Goal: Transaction & Acquisition: Book appointment/travel/reservation

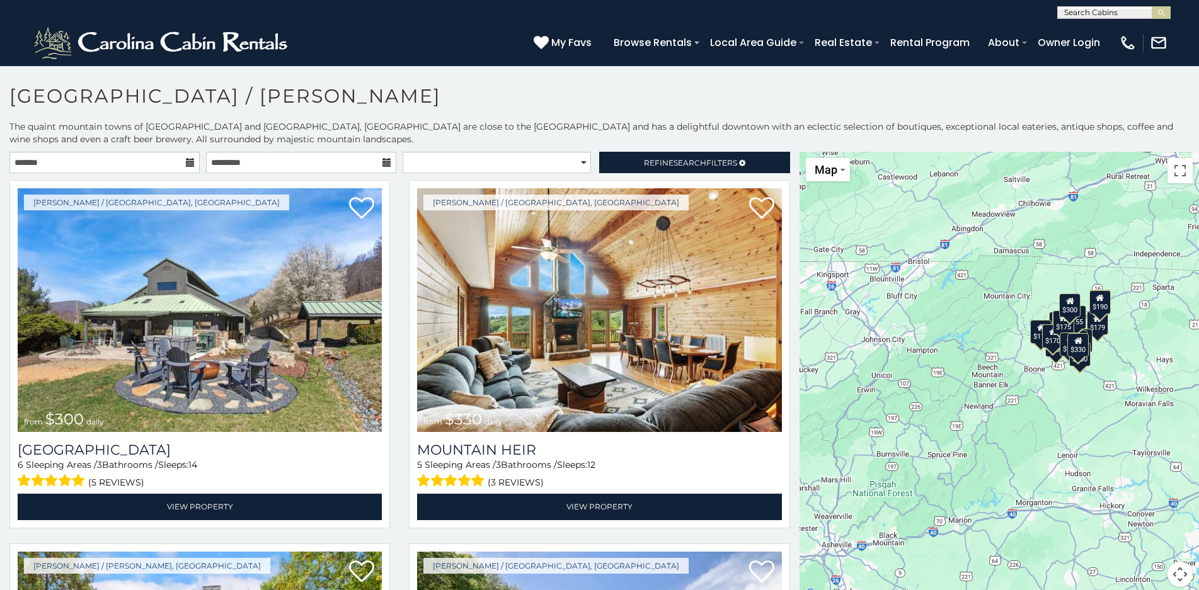
click at [188, 165] on icon at bounding box center [190, 162] width 9 height 9
click at [186, 164] on icon at bounding box center [190, 162] width 9 height 9
click at [186, 163] on icon at bounding box center [190, 162] width 9 height 9
click at [65, 162] on input "text" at bounding box center [104, 162] width 190 height 21
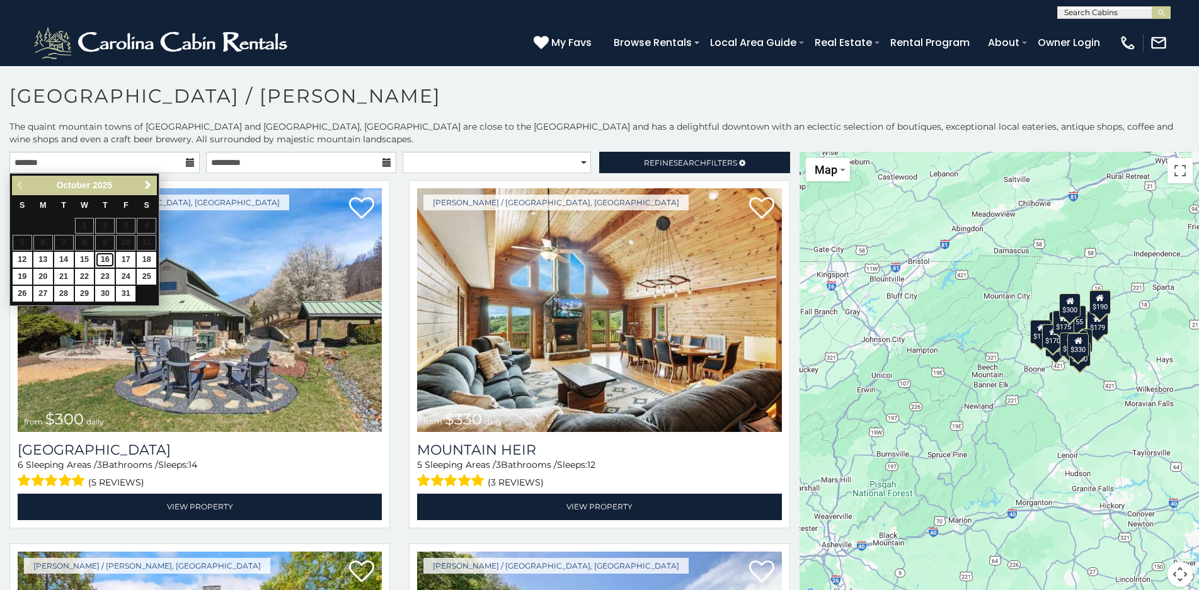
click at [106, 261] on link "16" at bounding box center [105, 260] width 20 height 16
type input "**********"
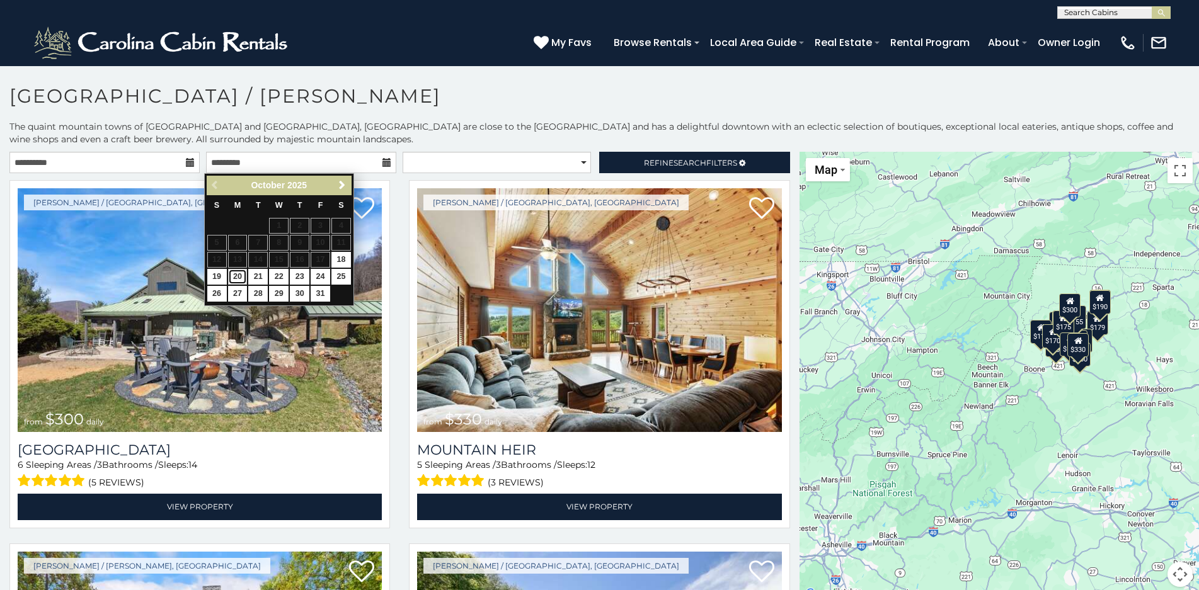
click at [239, 275] on link "20" at bounding box center [238, 277] width 20 height 16
type input "**********"
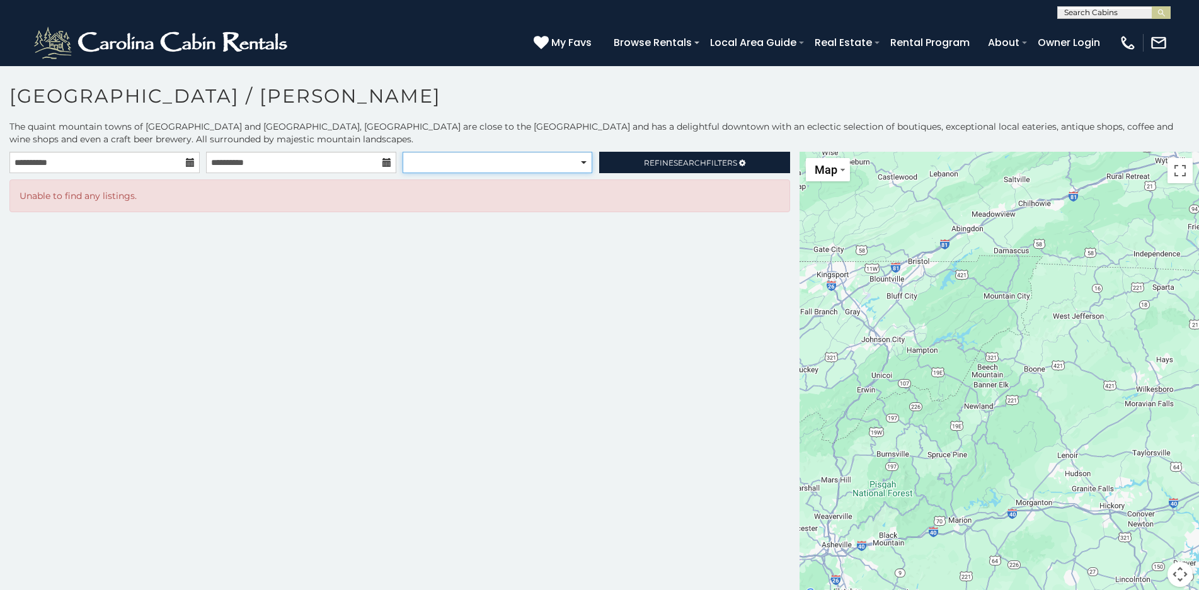
click at [581, 163] on select "**********" at bounding box center [497, 162] width 190 height 21
click at [402, 152] on select "**********" at bounding box center [497, 162] width 190 height 21
click at [741, 162] on icon at bounding box center [742, 163] width 6 height 8
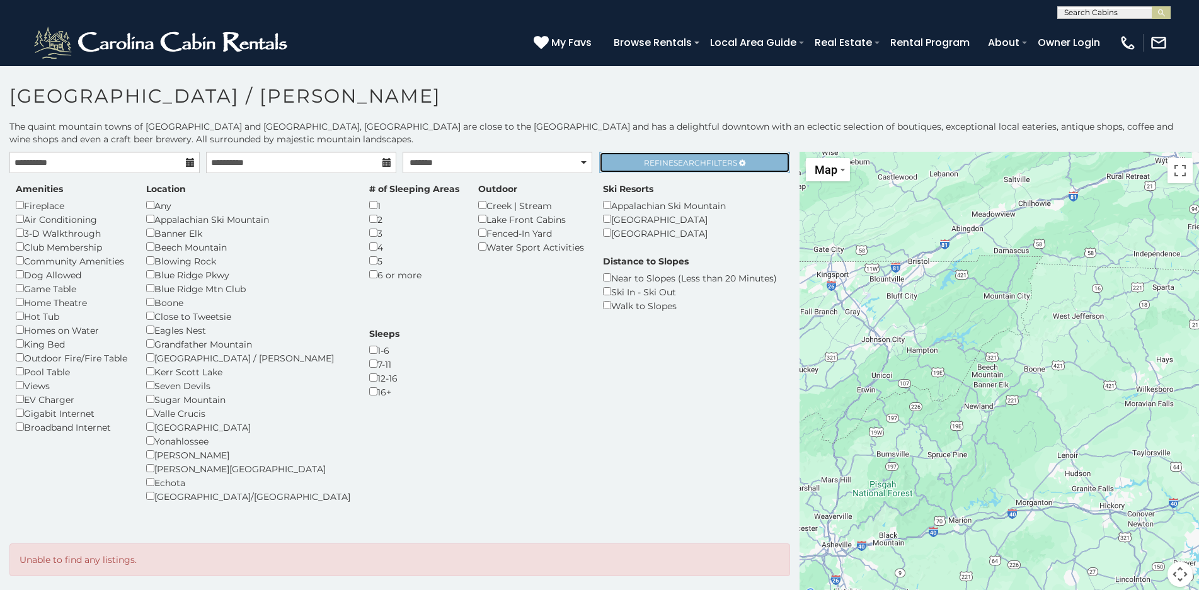
click at [685, 159] on span "Search" at bounding box center [689, 162] width 33 height 9
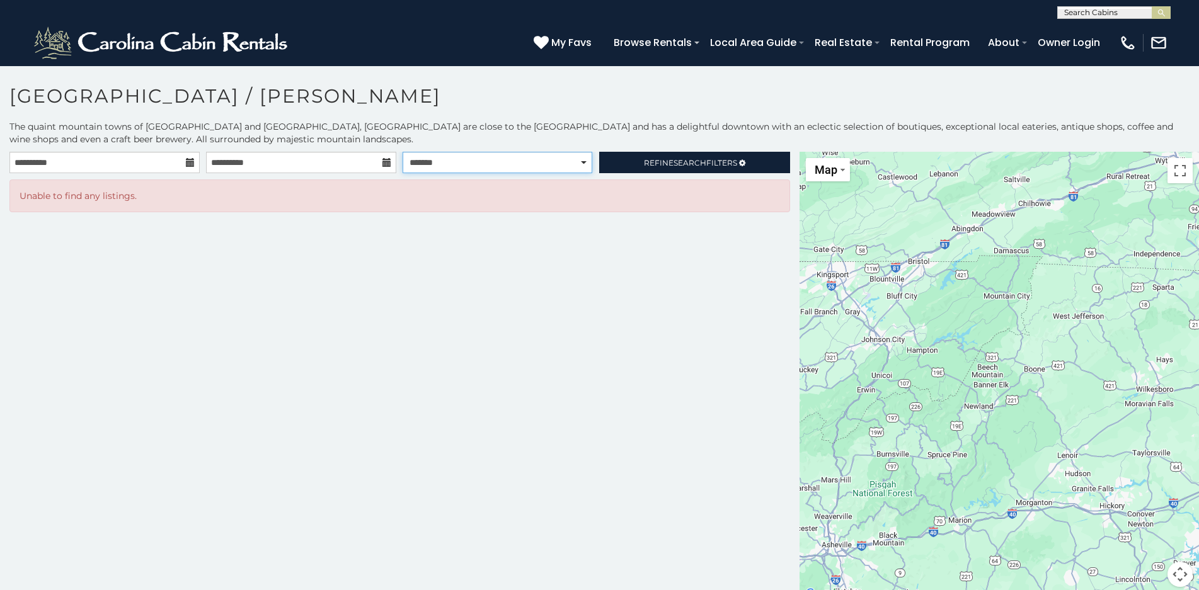
click at [473, 159] on select "**********" at bounding box center [497, 162] width 190 height 21
select select "******"
click at [402, 152] on select "**********" at bounding box center [497, 162] width 190 height 21
click at [664, 161] on span "Refine Search Filters" at bounding box center [690, 162] width 93 height 9
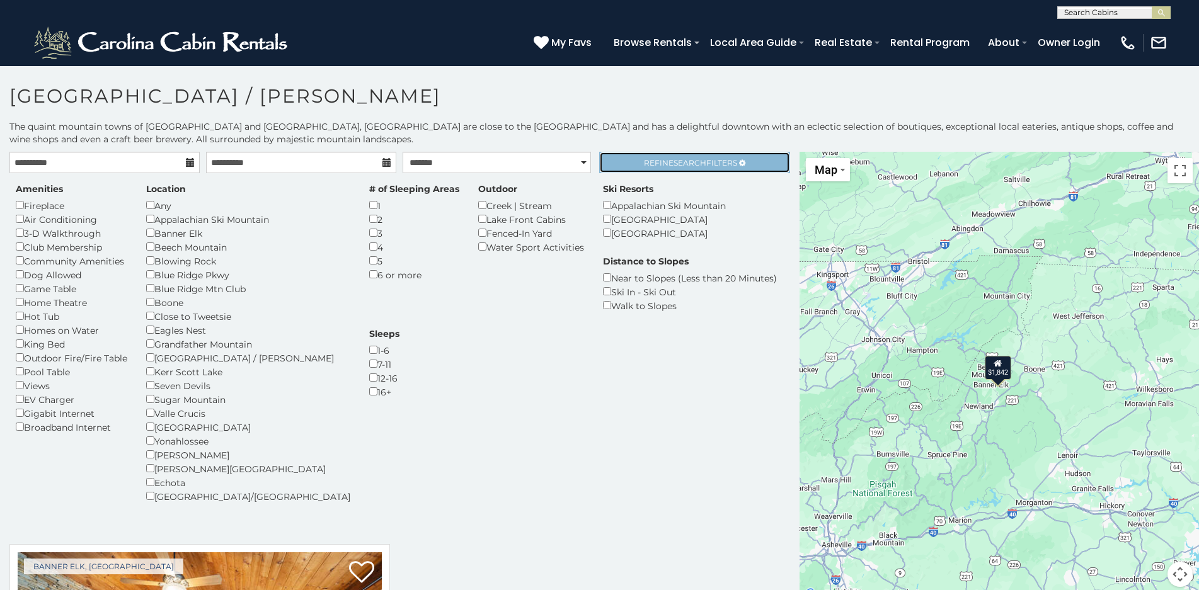
click at [673, 165] on span "Search" at bounding box center [689, 162] width 33 height 9
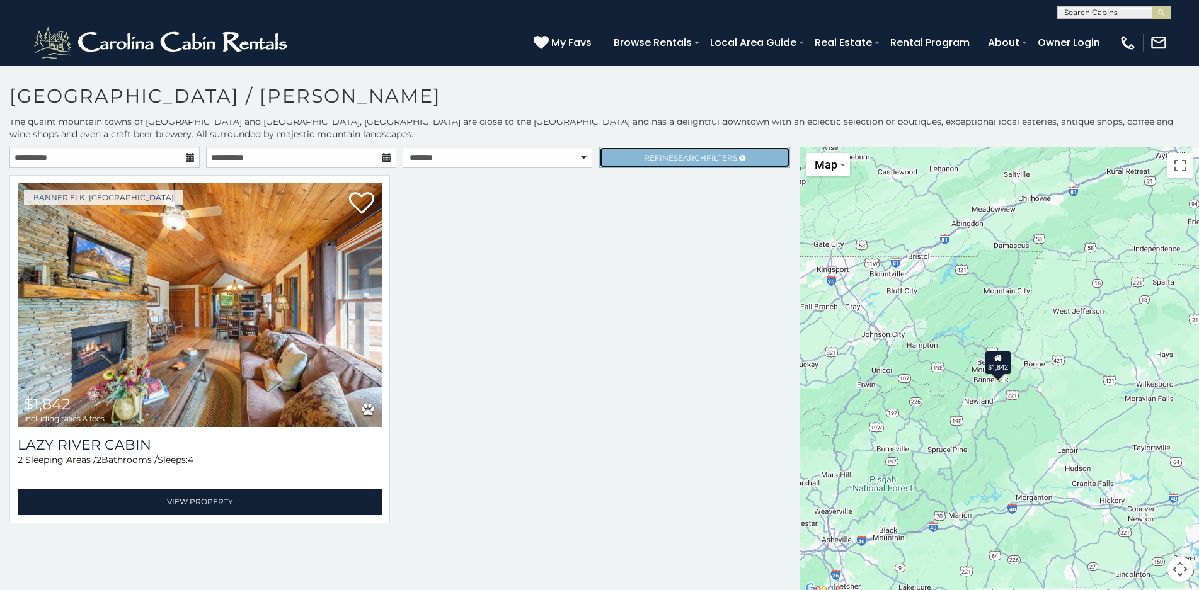
click at [700, 161] on span "Search" at bounding box center [689, 157] width 33 height 9
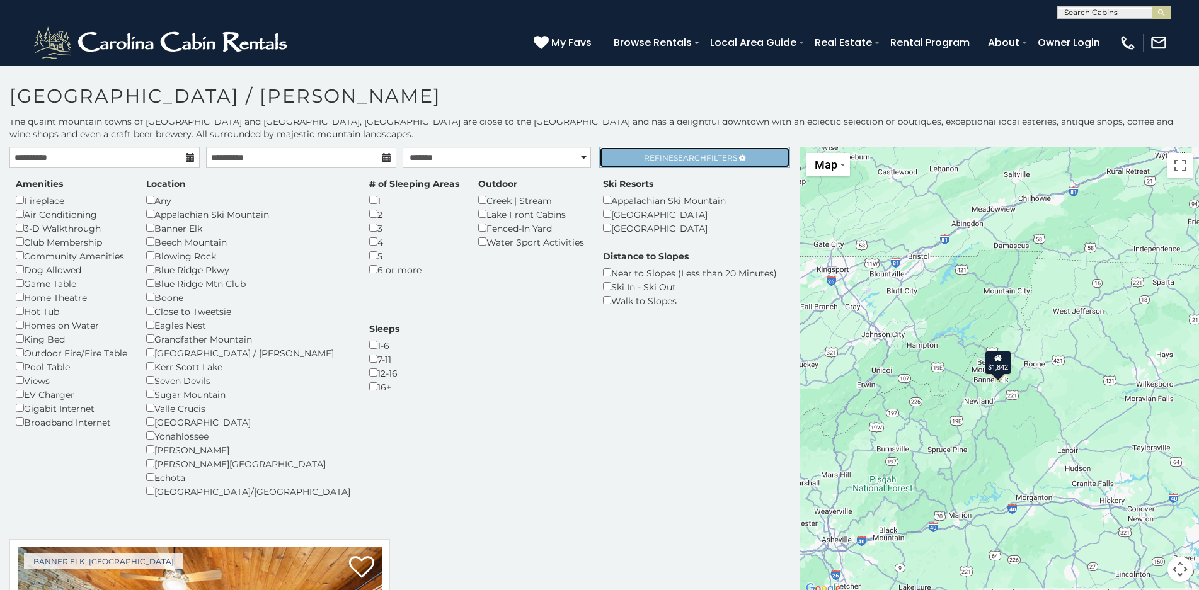
click at [673, 160] on span "Search" at bounding box center [689, 157] width 33 height 9
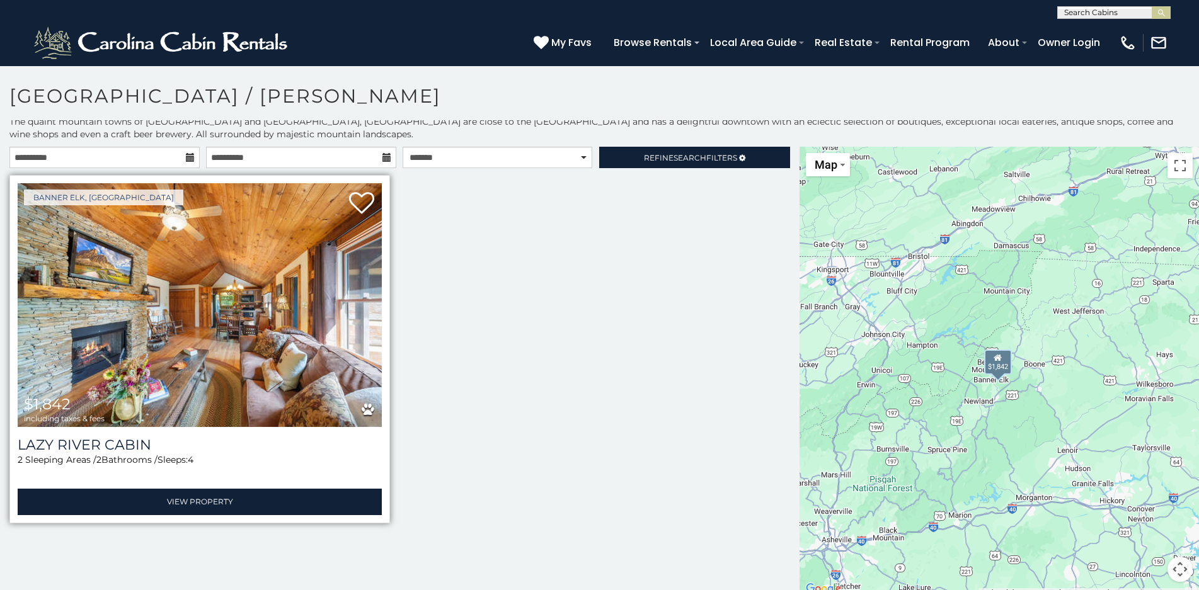
click at [317, 298] on img at bounding box center [200, 305] width 364 height 244
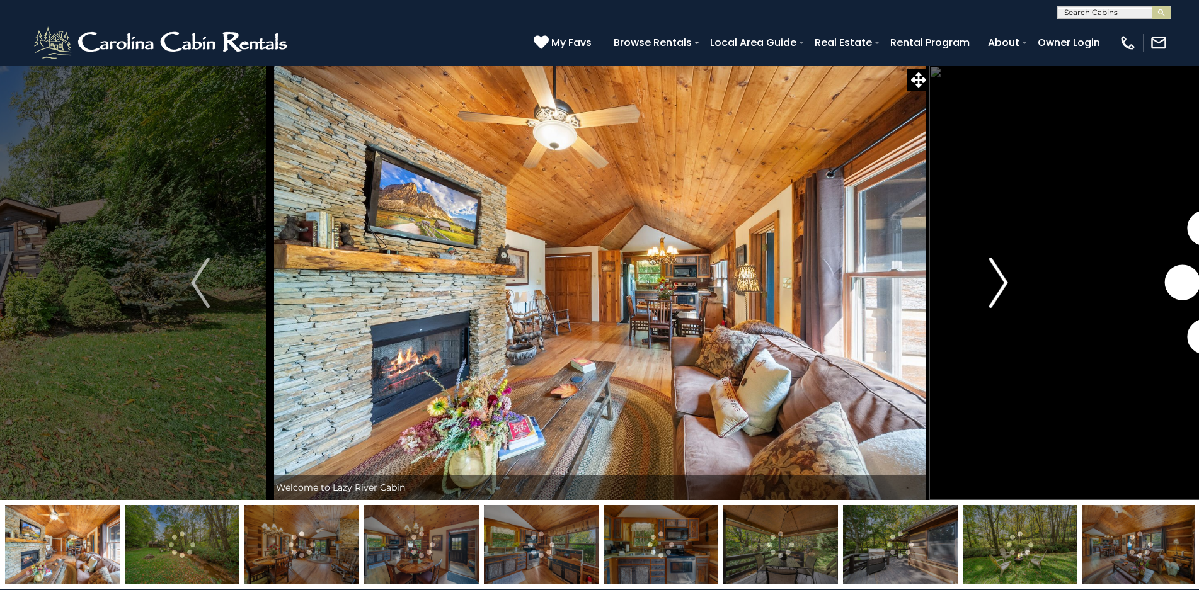
click at [999, 276] on img "Next" at bounding box center [998, 283] width 19 height 50
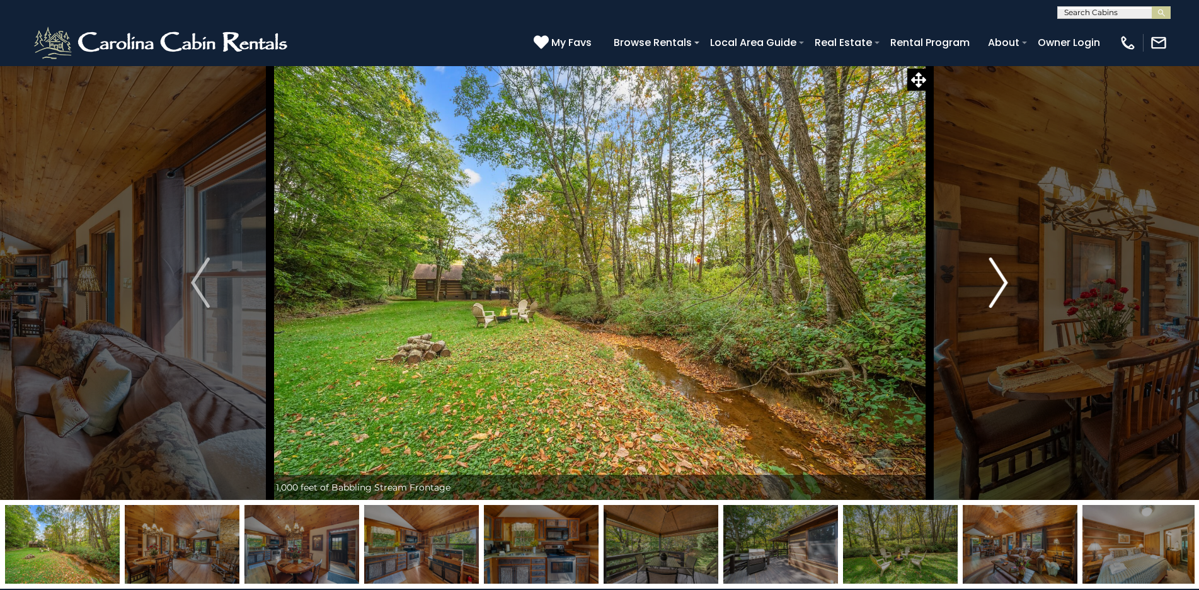
click at [995, 277] on img "Next" at bounding box center [998, 283] width 19 height 50
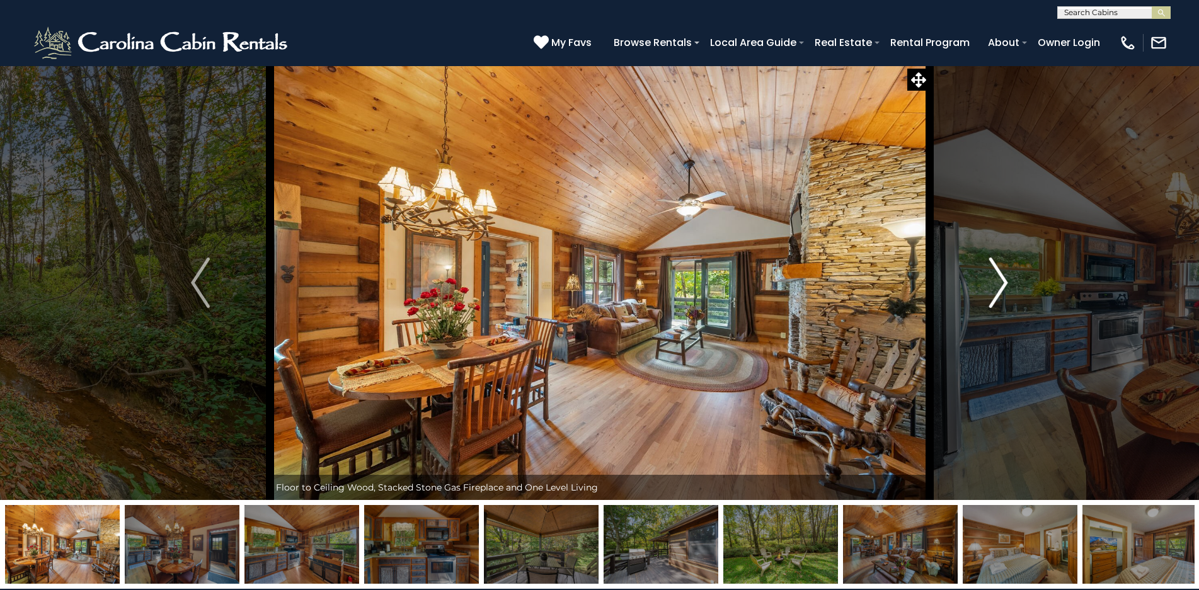
click at [996, 280] on img "Next" at bounding box center [998, 283] width 19 height 50
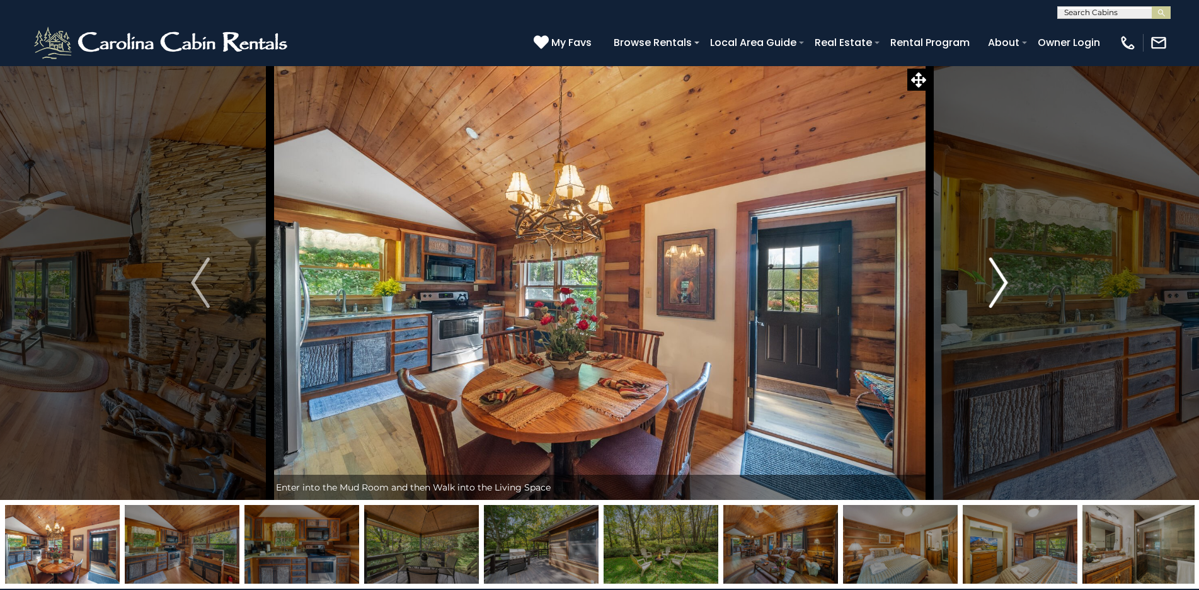
click at [996, 280] on img "Next" at bounding box center [998, 283] width 19 height 50
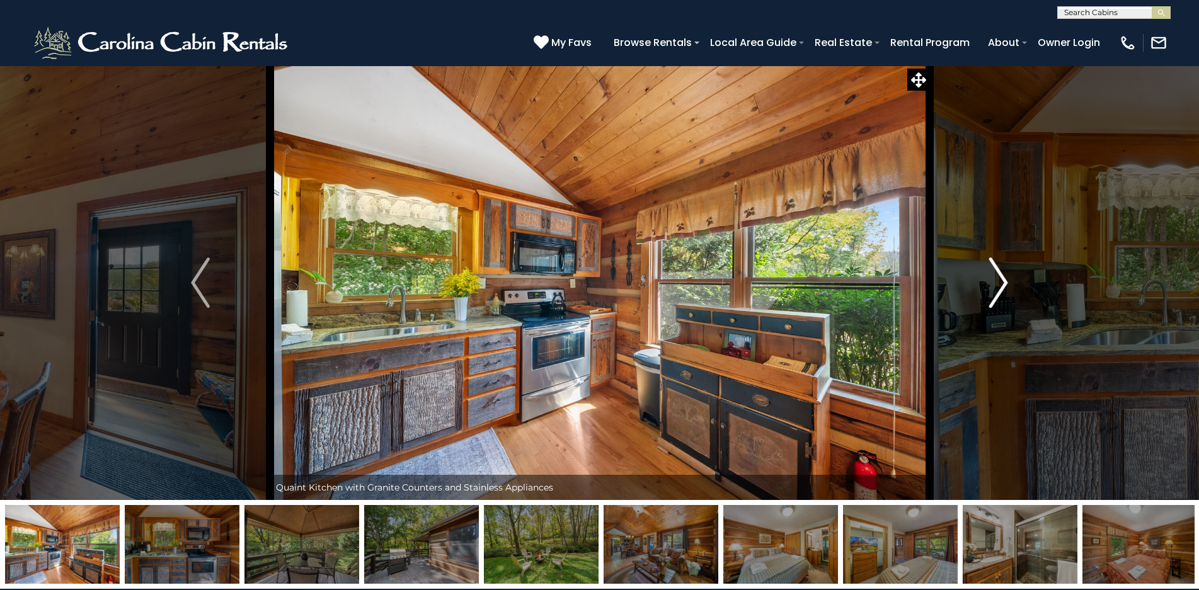
click at [998, 282] on img "Next" at bounding box center [998, 283] width 19 height 50
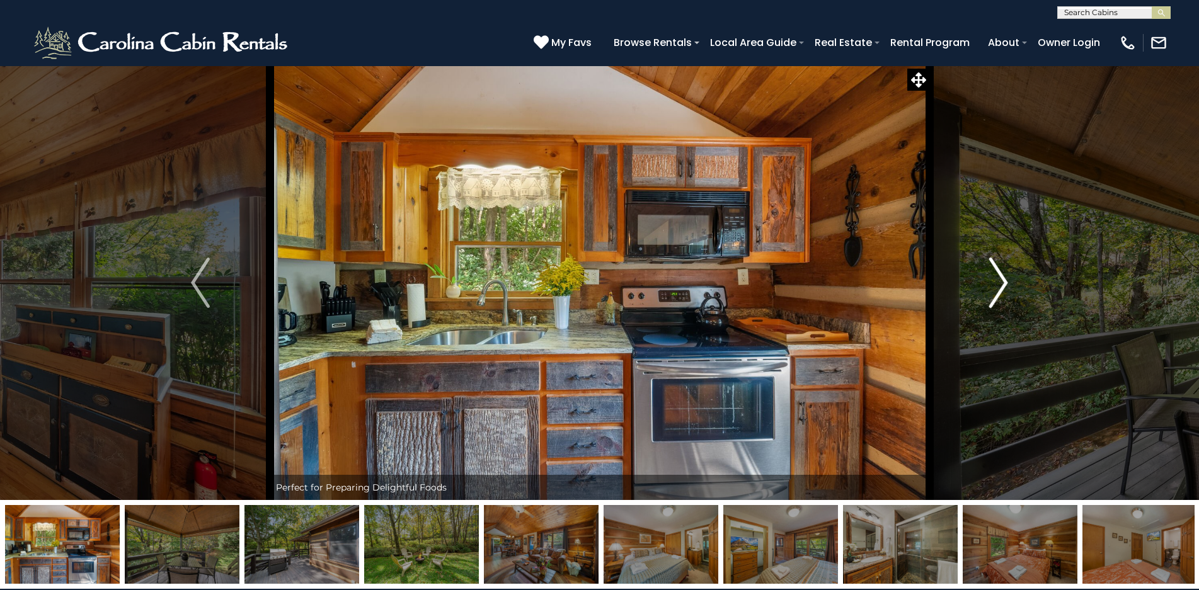
click at [998, 282] on img "Next" at bounding box center [998, 283] width 19 height 50
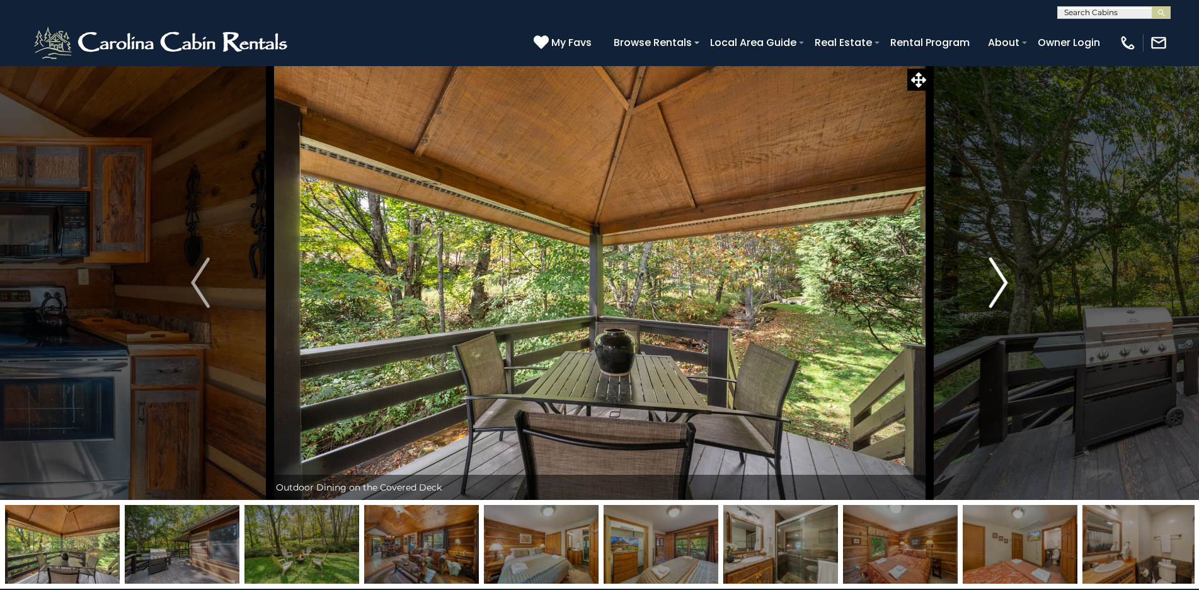
click at [998, 282] on img "Next" at bounding box center [998, 283] width 19 height 50
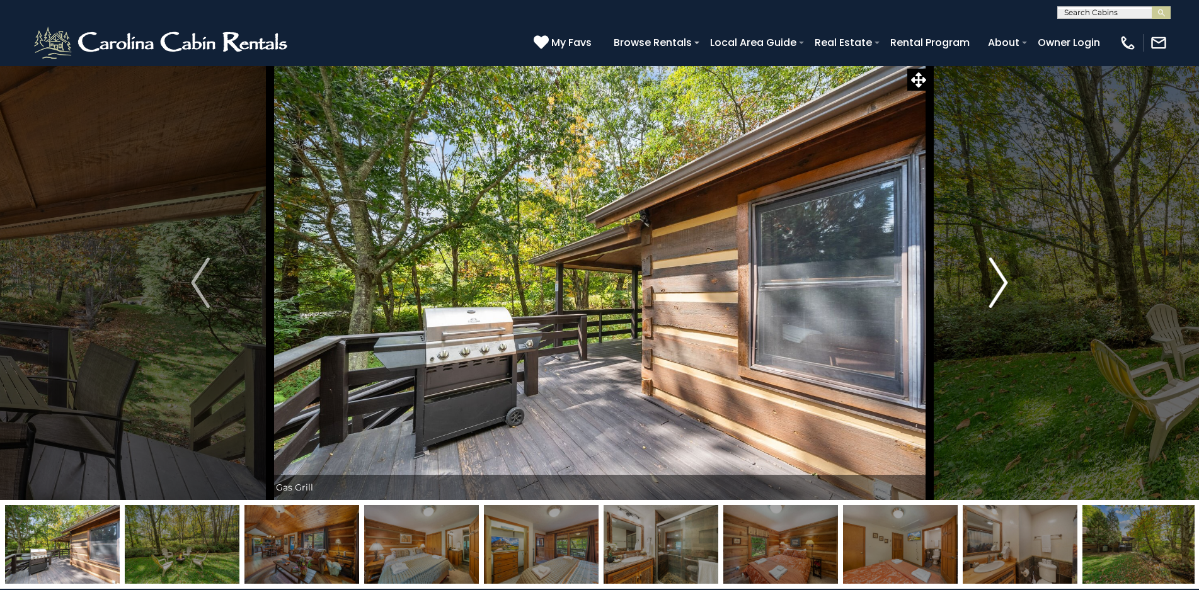
click at [998, 283] on img "Next" at bounding box center [998, 283] width 19 height 50
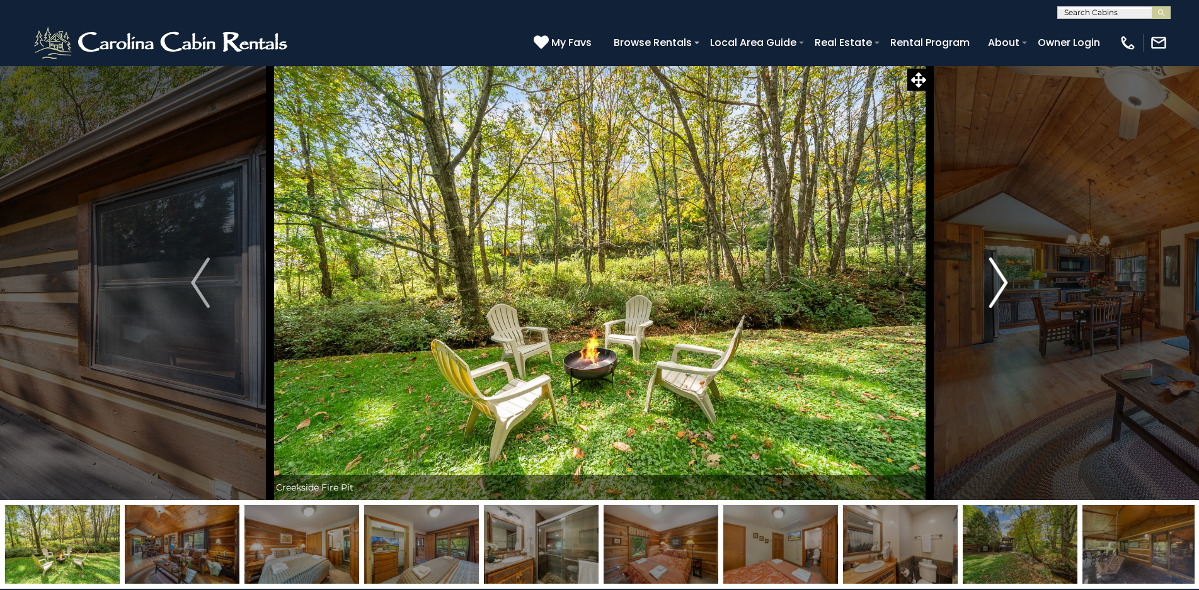
click at [999, 283] on img "Next" at bounding box center [998, 283] width 19 height 50
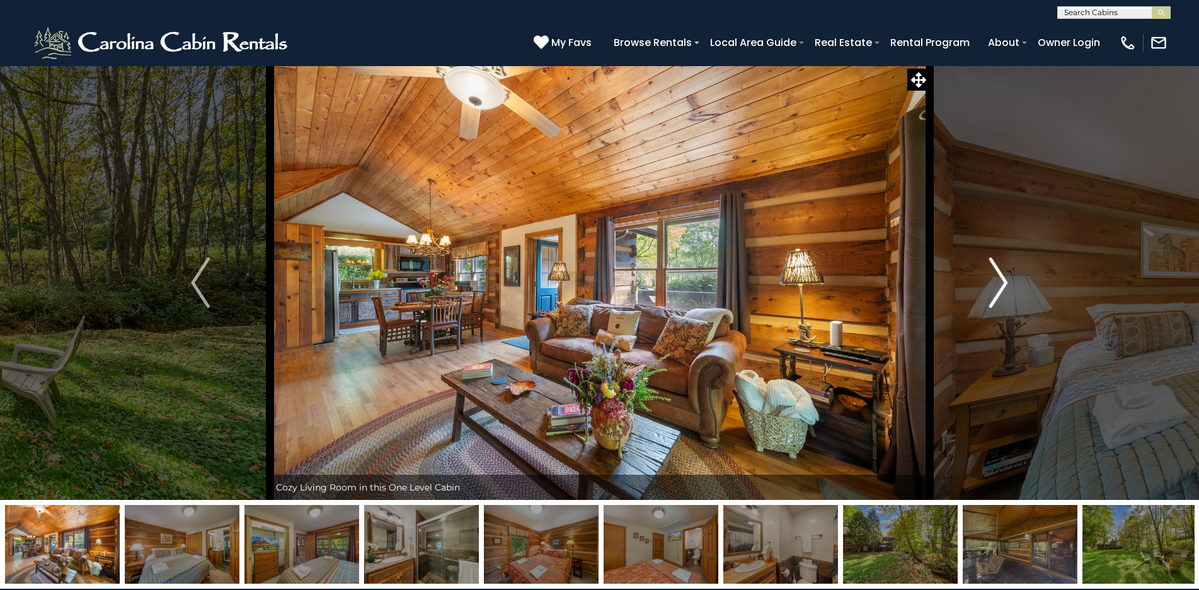
click at [999, 284] on img "Next" at bounding box center [998, 283] width 19 height 50
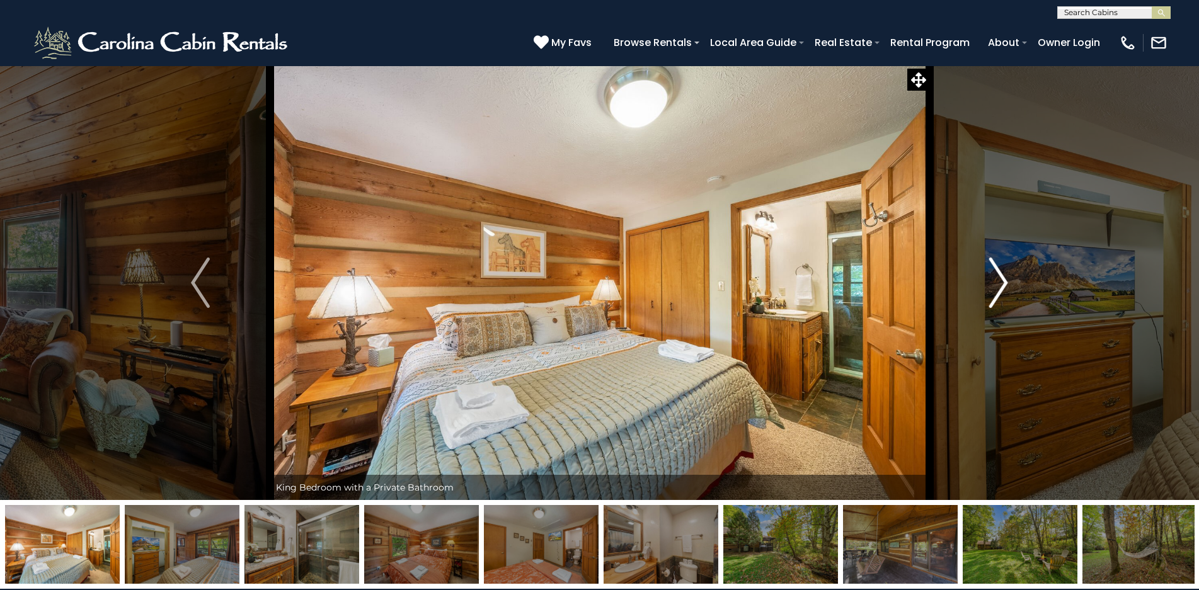
click at [1001, 287] on img "Next" at bounding box center [998, 283] width 19 height 50
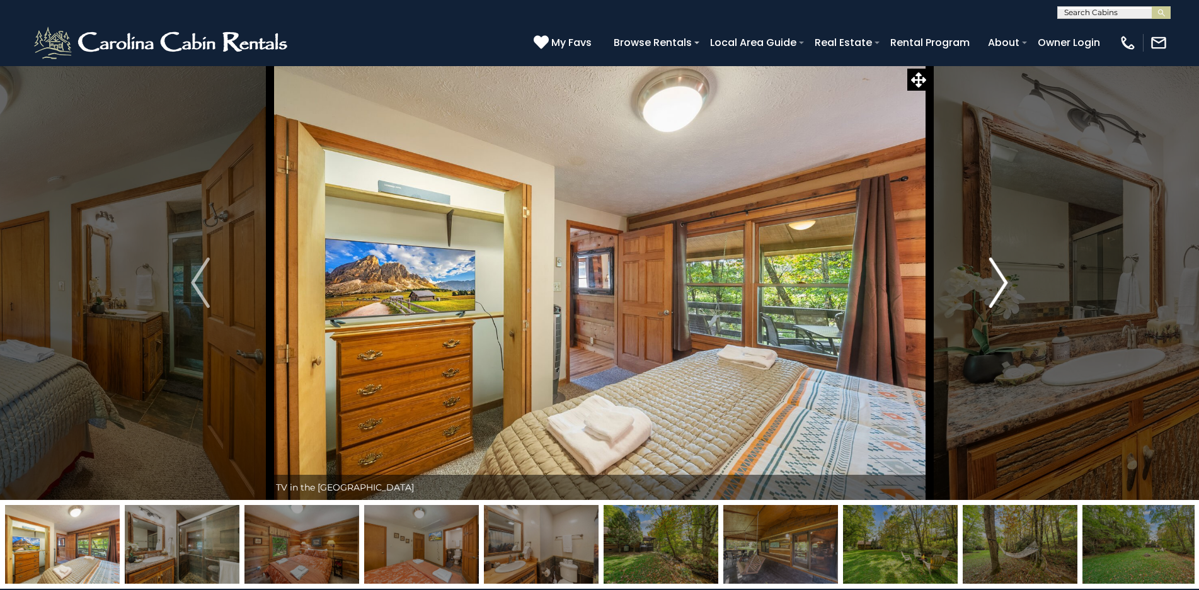
click at [1001, 287] on img "Next" at bounding box center [998, 283] width 19 height 50
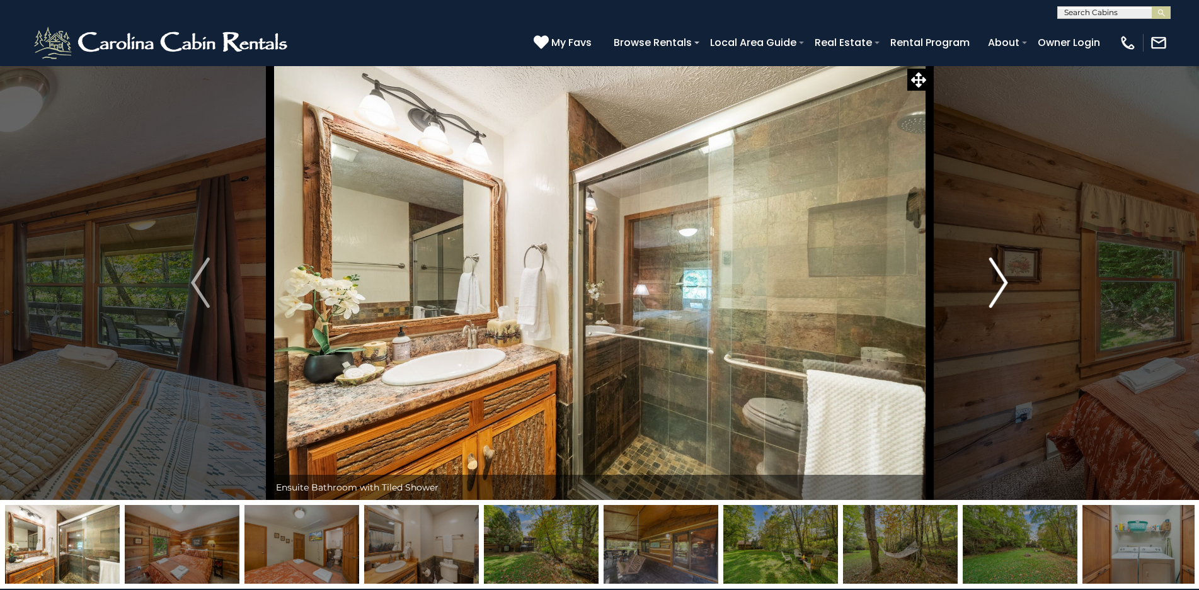
click at [1002, 289] on img "Next" at bounding box center [998, 283] width 19 height 50
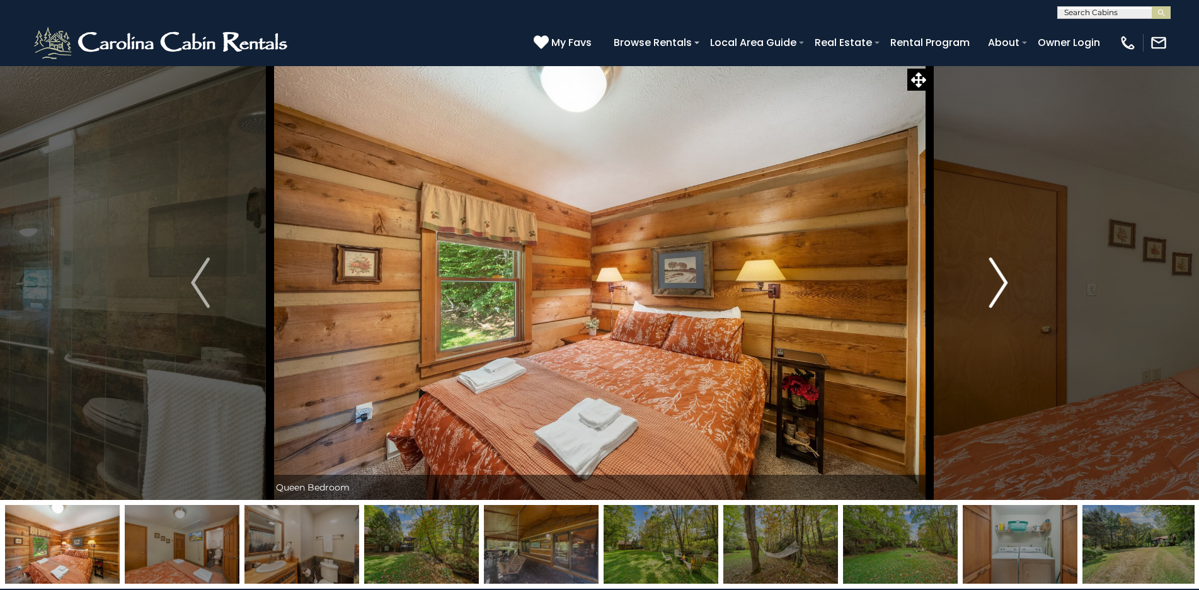
click at [1002, 289] on img "Next" at bounding box center [998, 283] width 19 height 50
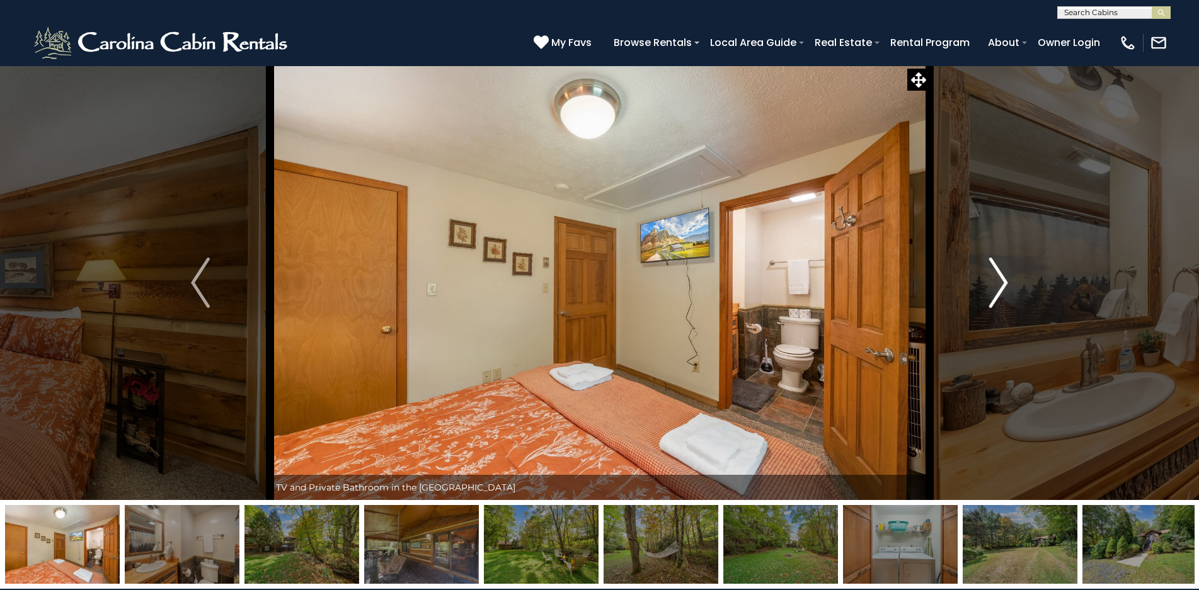
click at [1002, 290] on img "Next" at bounding box center [998, 283] width 19 height 50
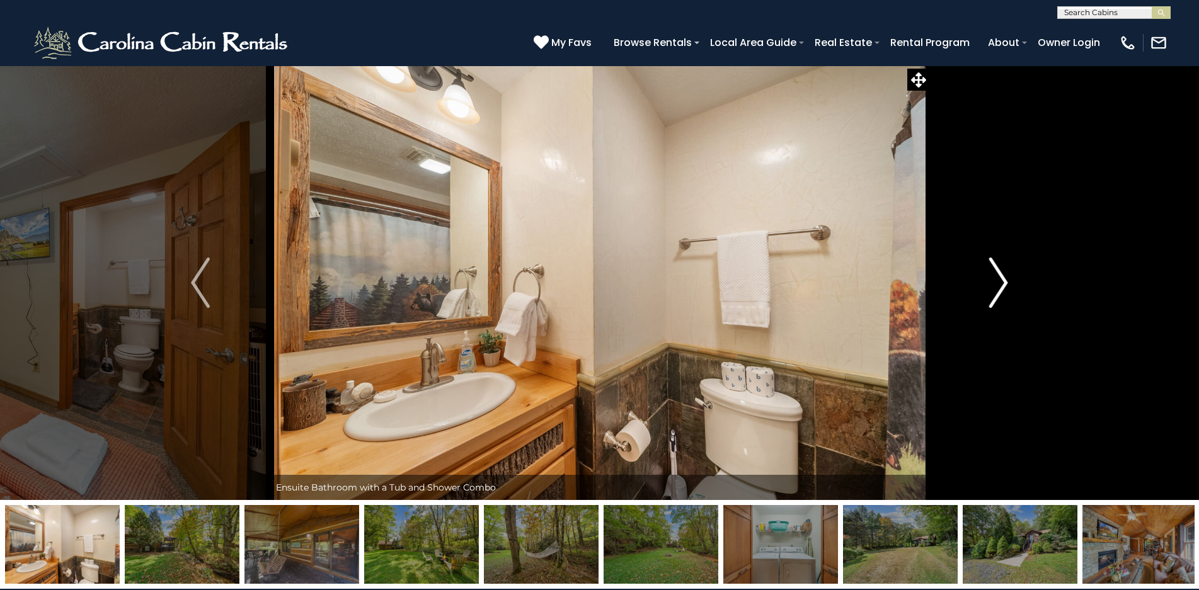
click at [1003, 290] on img "Next" at bounding box center [998, 283] width 19 height 50
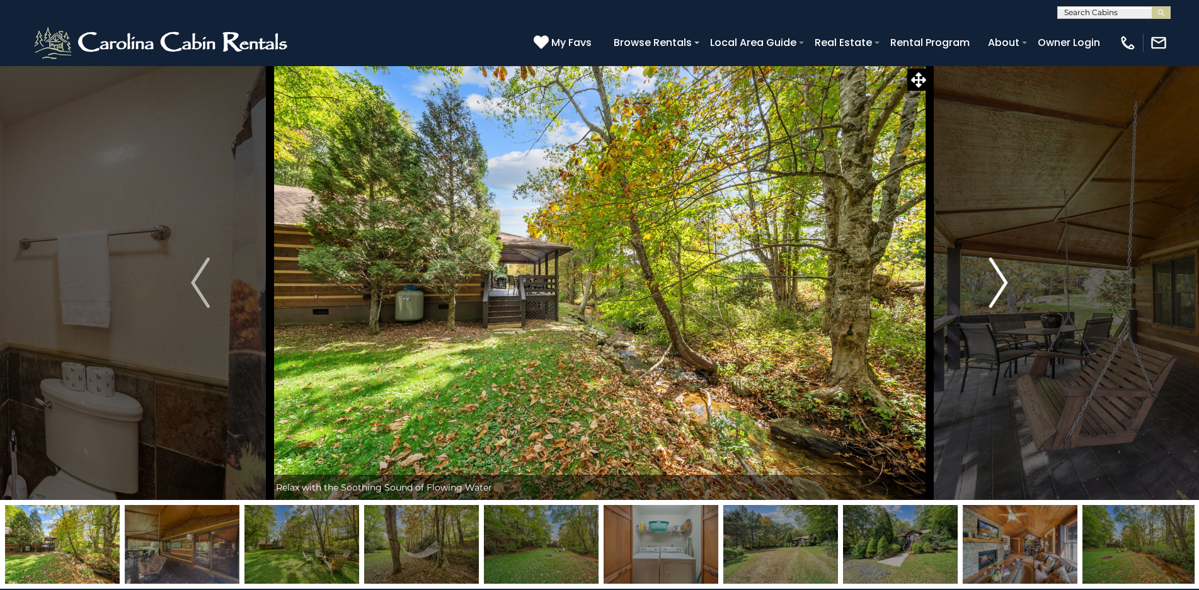
click at [1003, 290] on img "Next" at bounding box center [998, 283] width 19 height 50
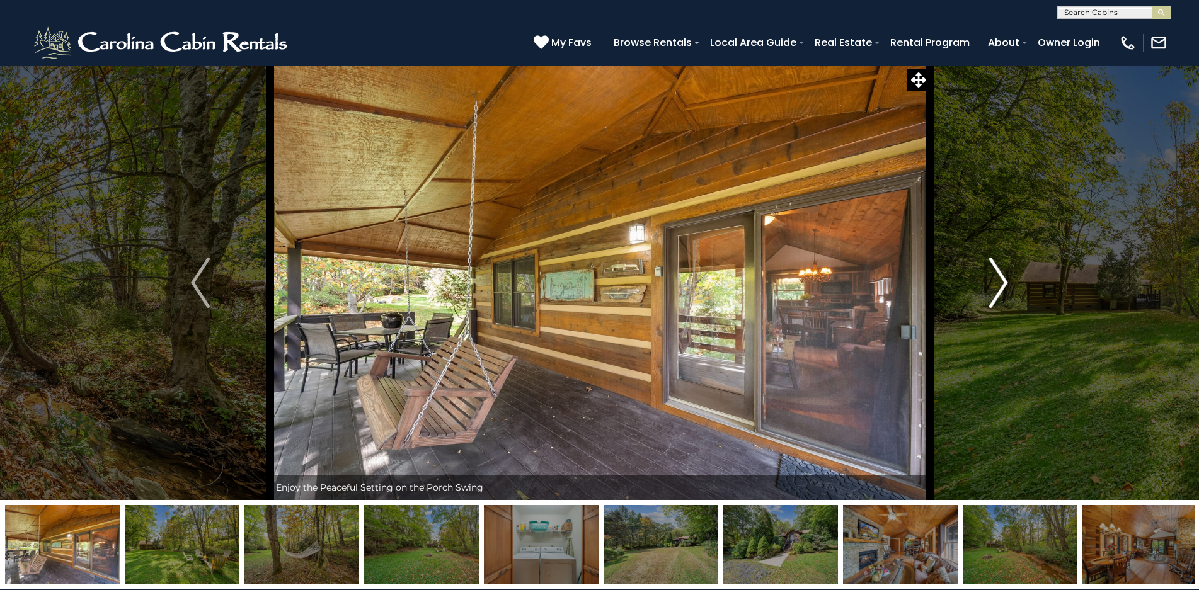
click at [1003, 290] on img "Next" at bounding box center [998, 283] width 19 height 50
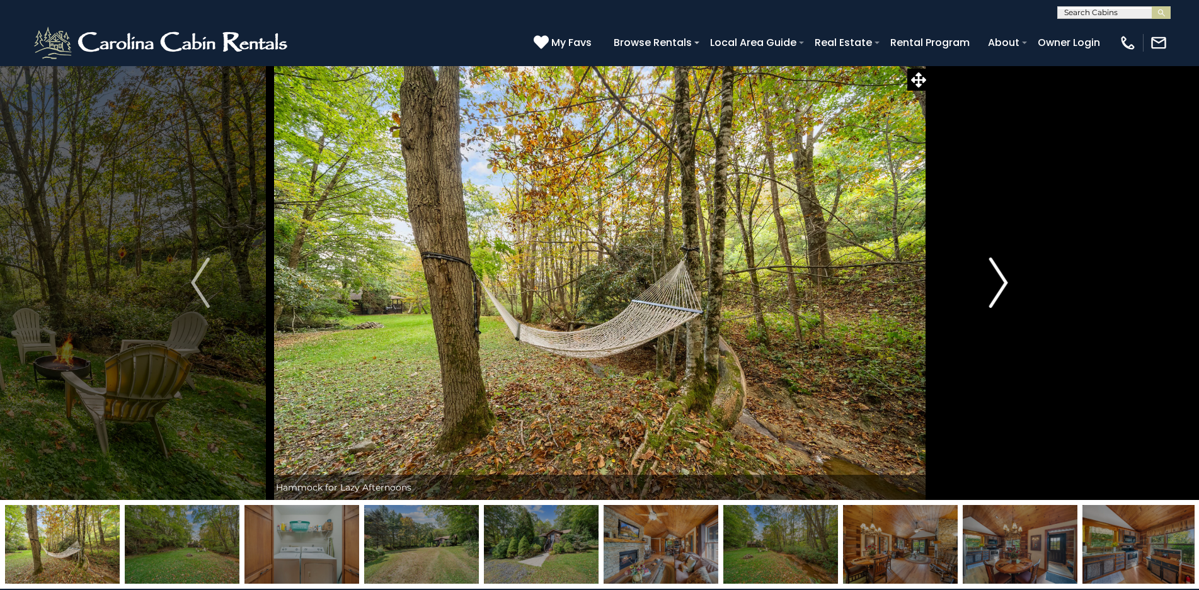
click at [1003, 290] on img "Next" at bounding box center [998, 283] width 19 height 50
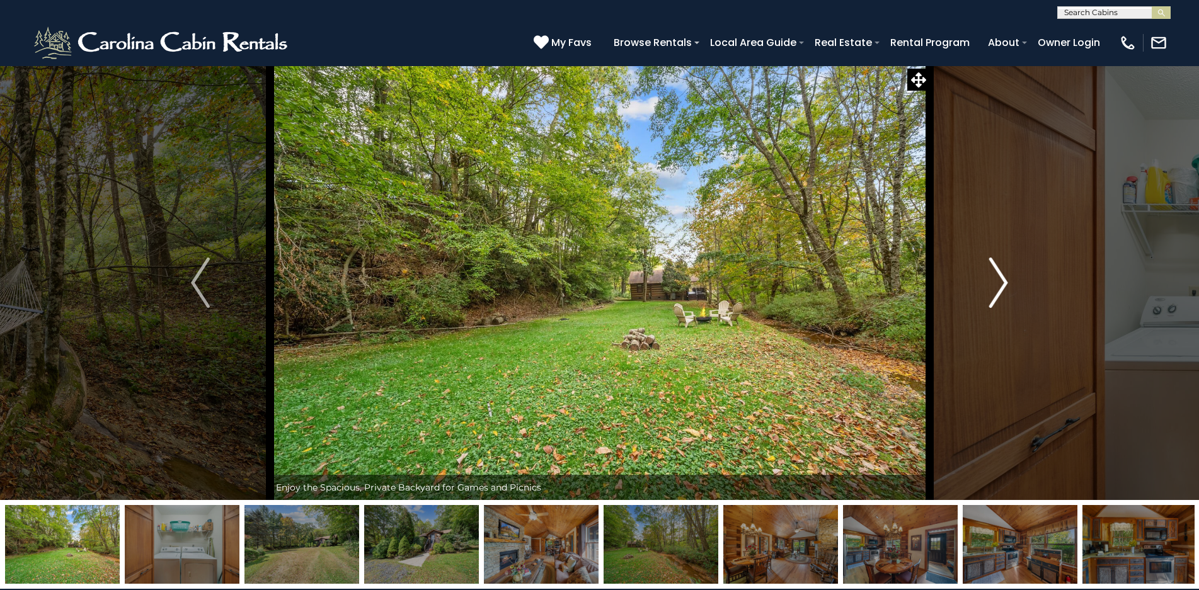
click at [1004, 289] on img "Next" at bounding box center [998, 283] width 19 height 50
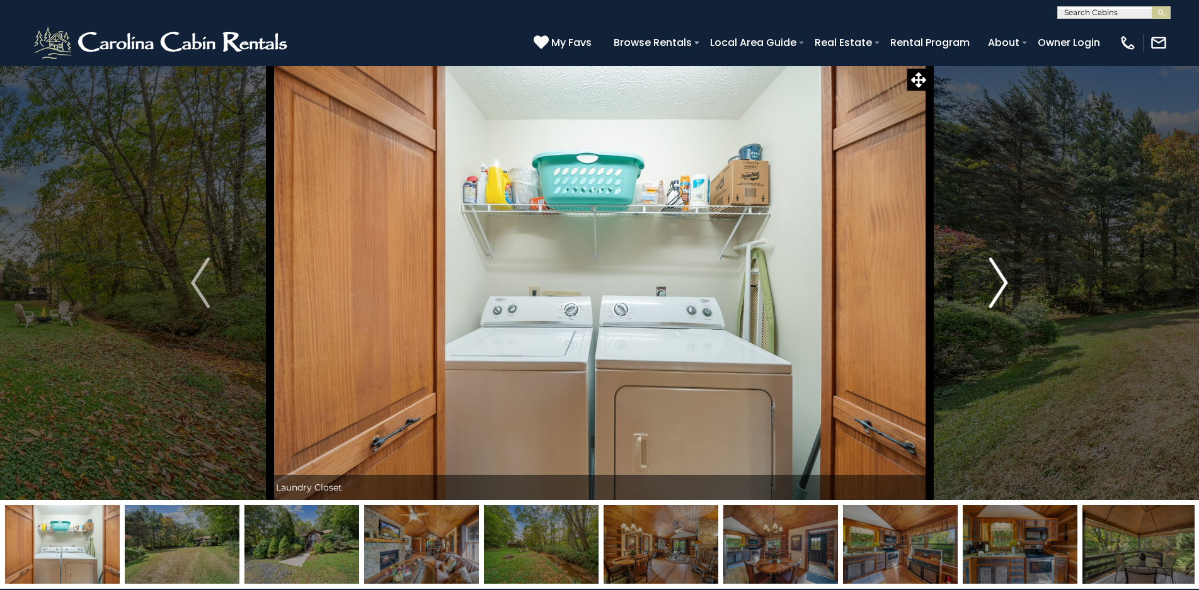
click at [1004, 289] on img "Next" at bounding box center [998, 283] width 19 height 50
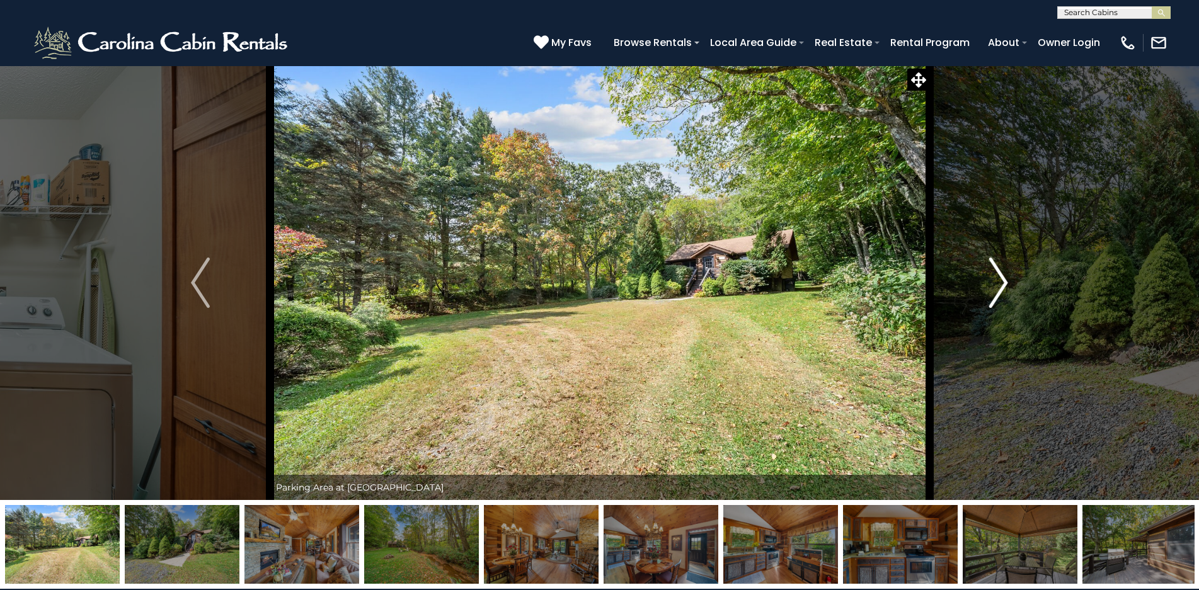
click at [1004, 289] on img "Next" at bounding box center [998, 283] width 19 height 50
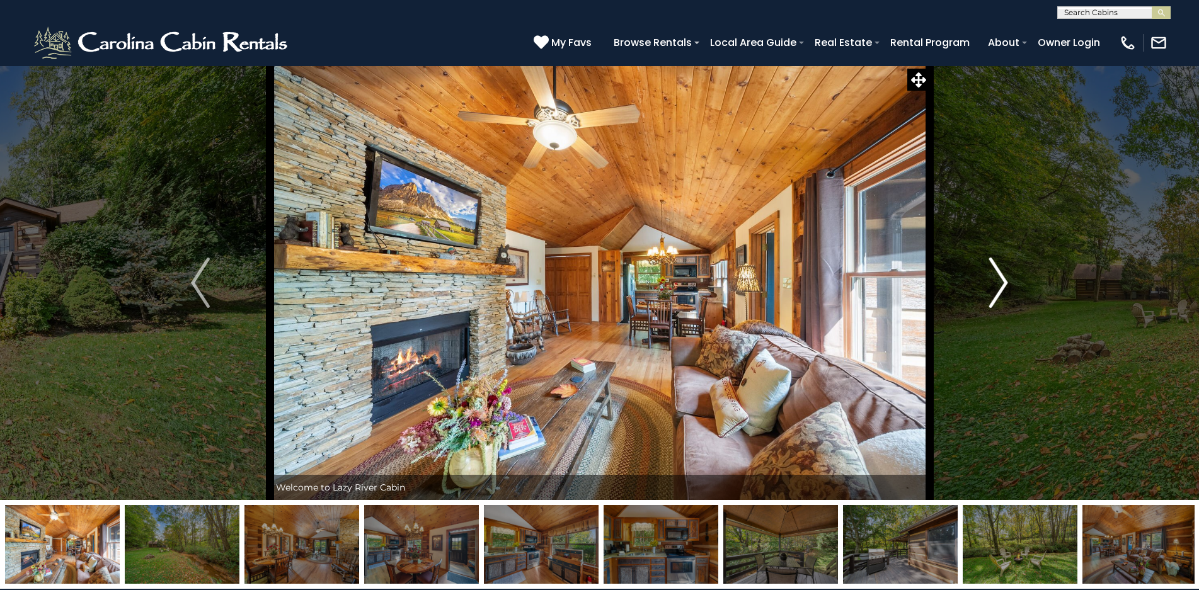
click at [1004, 289] on img "Next" at bounding box center [998, 283] width 19 height 50
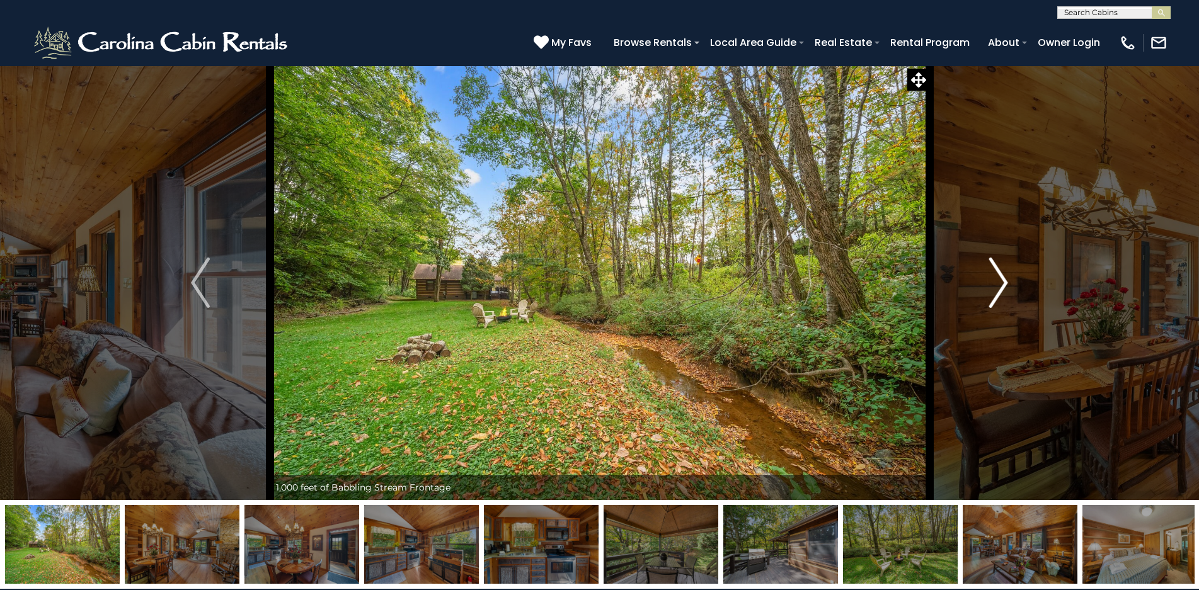
click at [1004, 289] on img "Next" at bounding box center [998, 283] width 19 height 50
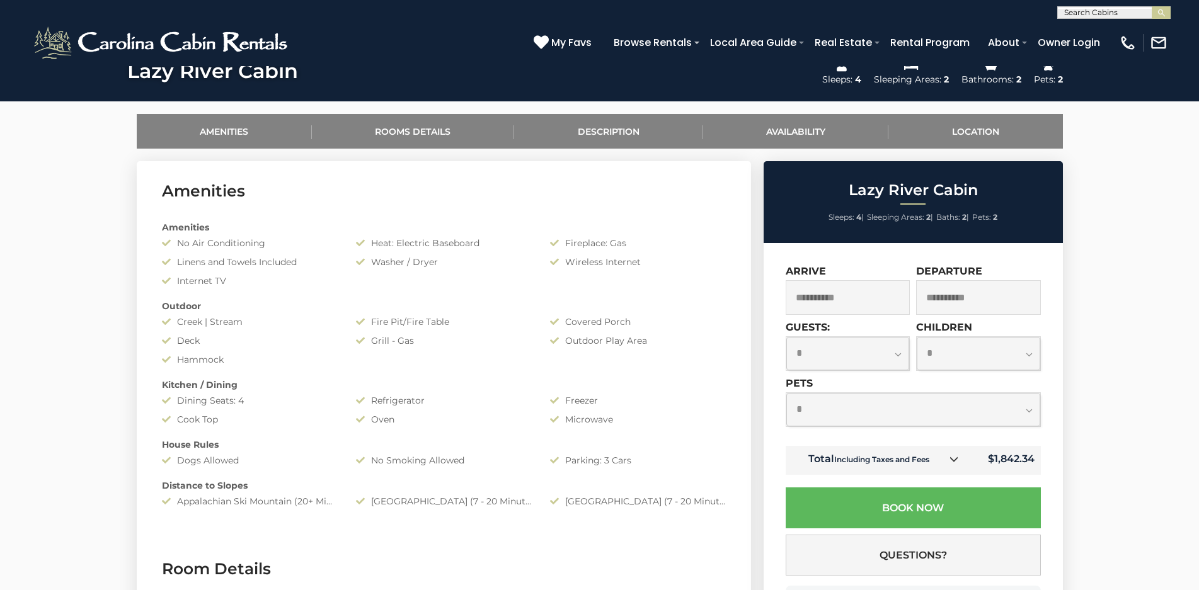
scroll to position [567, 0]
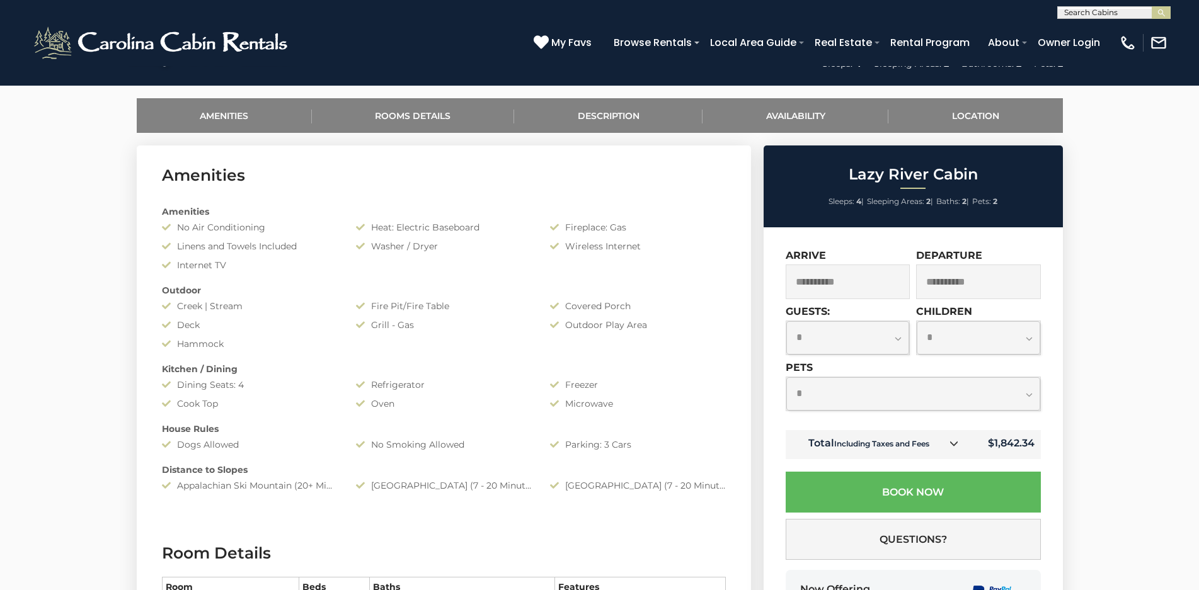
click at [897, 340] on select "**********" at bounding box center [847, 337] width 123 height 33
select select "*"
click at [786, 321] on select "**********" at bounding box center [847, 337] width 123 height 33
